Goal: Information Seeking & Learning: Understand process/instructions

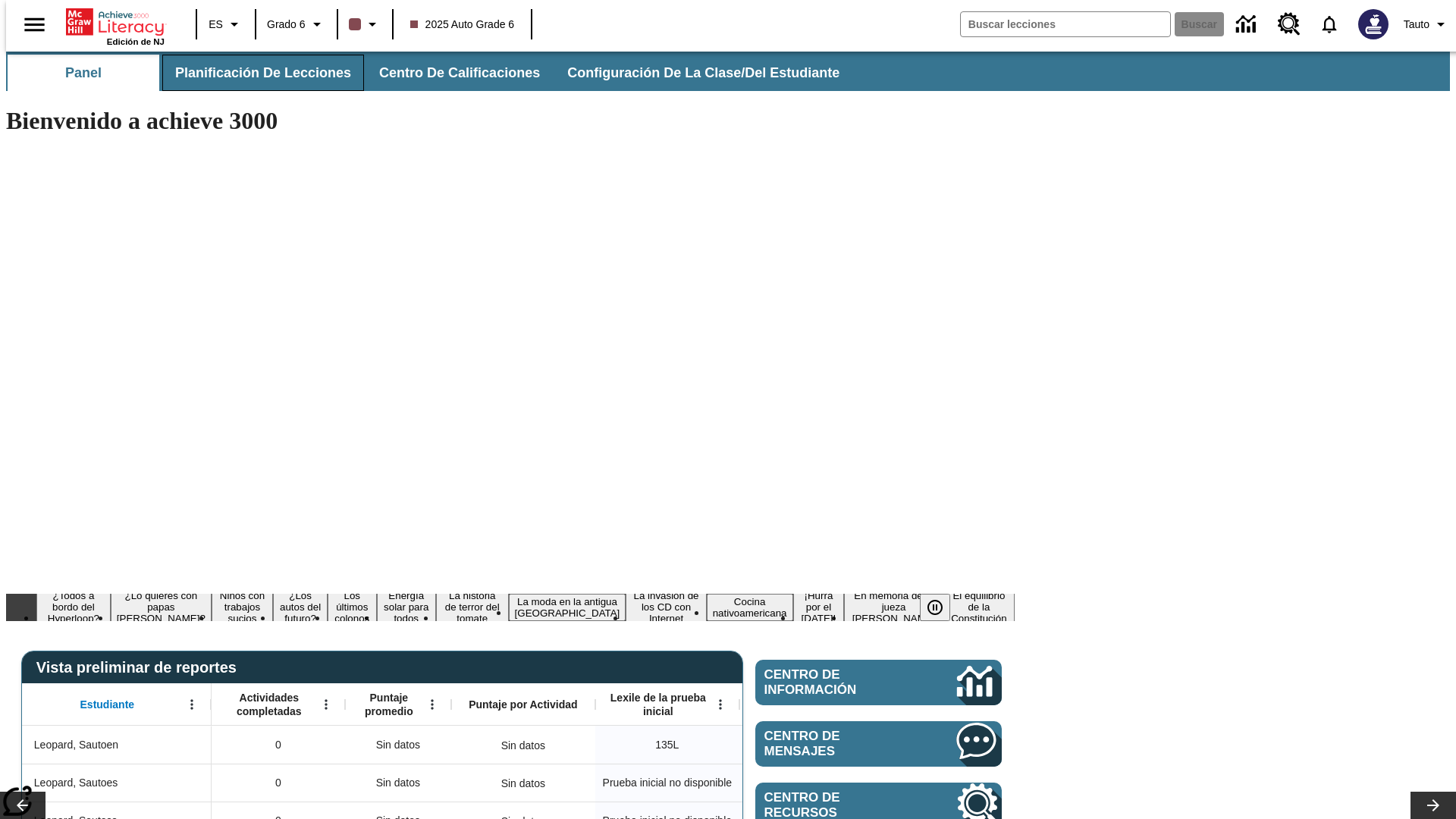
click at [254, 73] on span "Planificación de lecciones" at bounding box center [263, 73] width 176 height 17
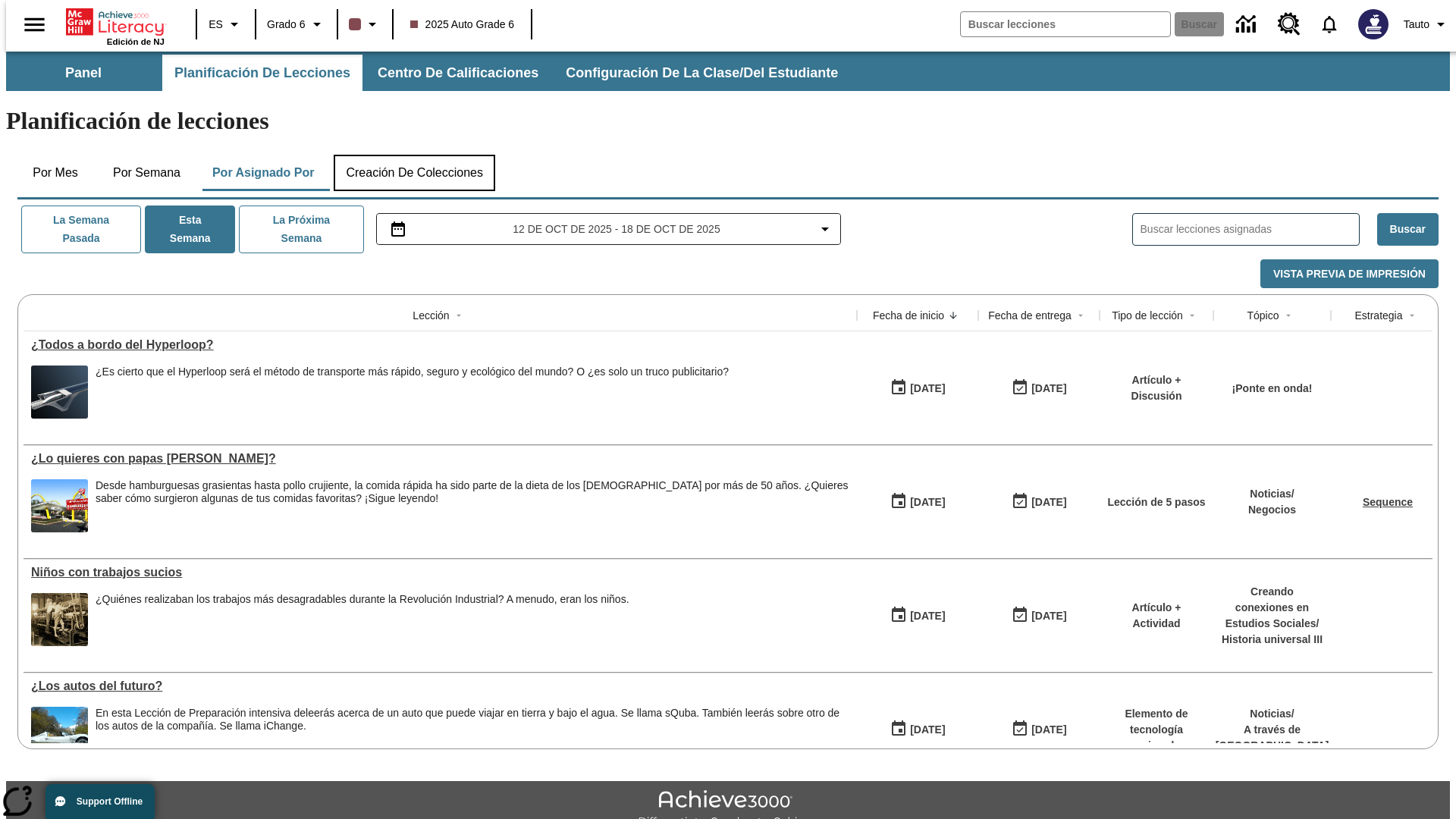
click at [414, 154] on button "Creación de colecciones" at bounding box center [414, 173] width 162 height 37
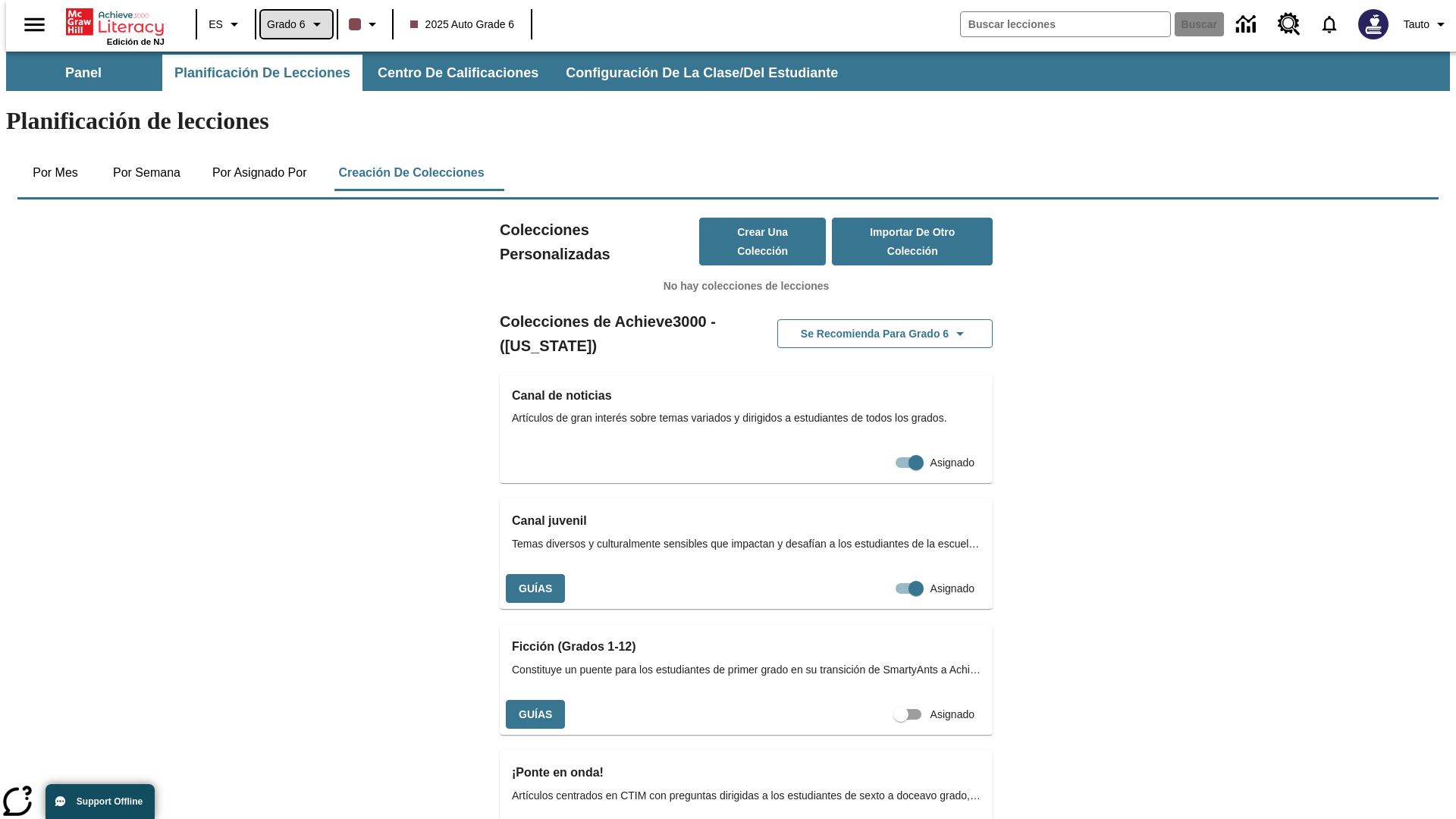
click at [291, 24] on span "Grado 6" at bounding box center [286, 24] width 39 height 16
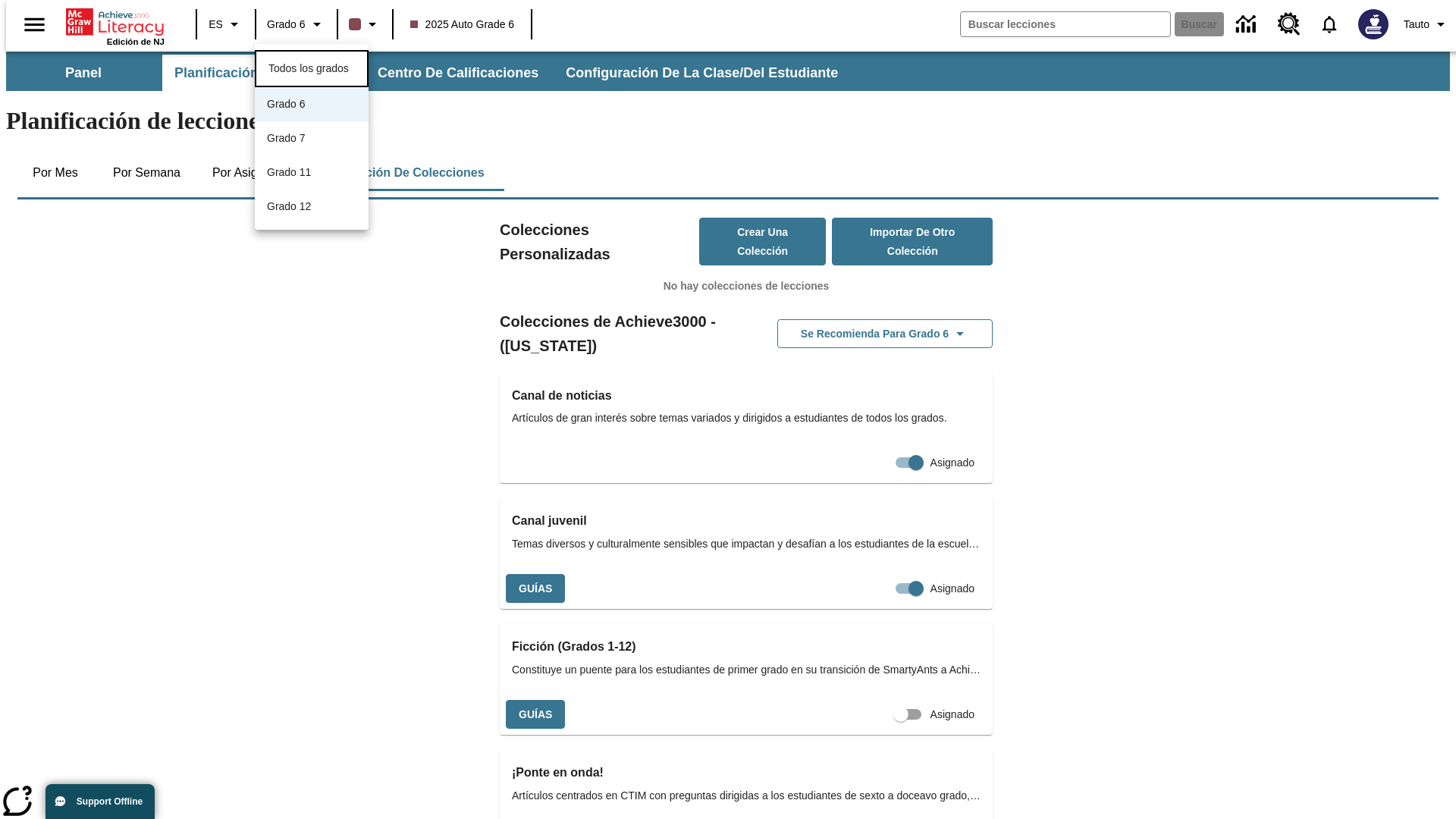
click at [312, 66] on span "Todos los grados" at bounding box center [308, 68] width 81 height 12
